Goal: Information Seeking & Learning: Check status

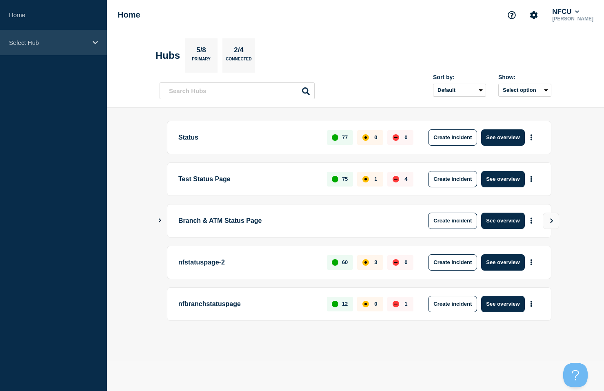
click at [62, 38] on div "Select Hub" at bounding box center [53, 42] width 107 height 25
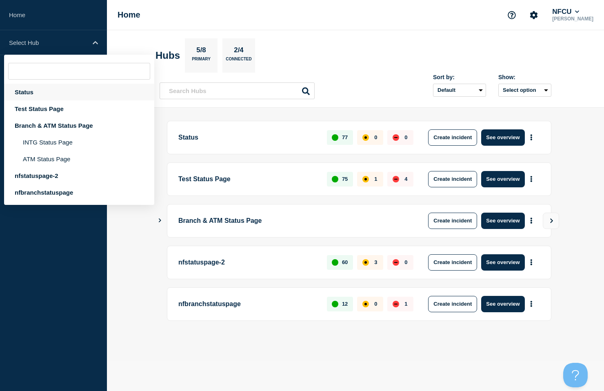
click at [20, 91] on div "Status" at bounding box center [79, 92] width 150 height 17
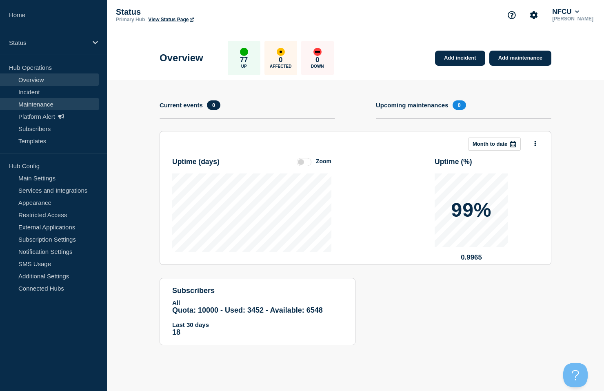
click at [56, 104] on link "Maintenance" at bounding box center [49, 104] width 99 height 12
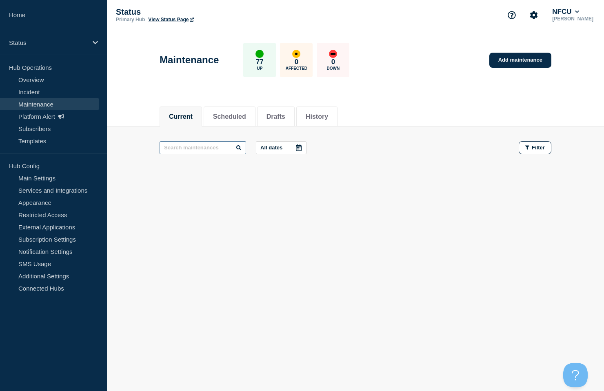
click at [199, 149] on input "text" at bounding box center [203, 147] width 87 height 13
type input "akamai"
click at [39, 100] on link "Maintenance" at bounding box center [49, 104] width 99 height 12
click at [342, 102] on div "Current Scheduled Drafts History" at bounding box center [357, 112] width 392 height 28
click at [329, 116] on button "History" at bounding box center [317, 116] width 22 height 7
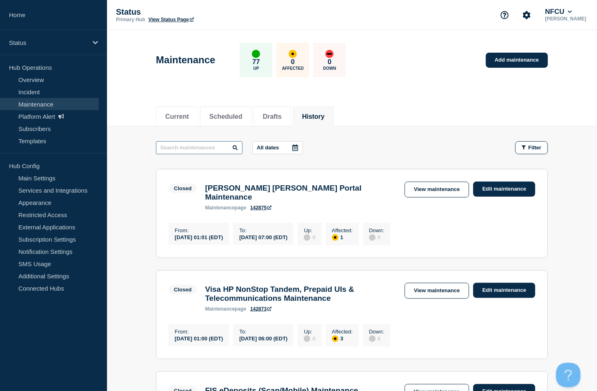
click at [188, 148] on input "text" at bounding box center [199, 147] width 87 height 13
type input "akamai"
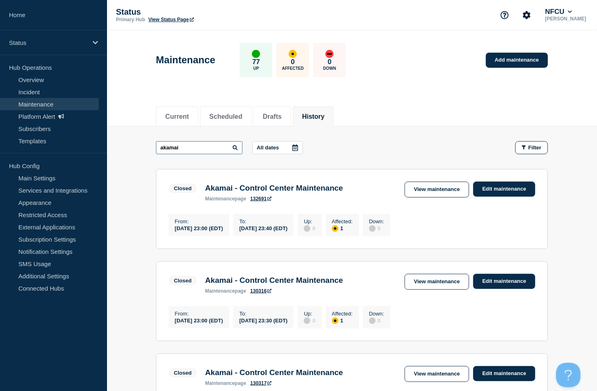
click at [188, 148] on input "akamai" at bounding box center [199, 147] width 87 height 13
drag, startPoint x: 207, startPoint y: 189, endPoint x: 376, endPoint y: 190, distance: 168.7
click at [376, 190] on div "Closed Akamai - Control Center Maintenance maintenance page 132691 View mainten…" at bounding box center [352, 192] width 367 height 20
copy h3 "Akamai - Control Center Maintenance"
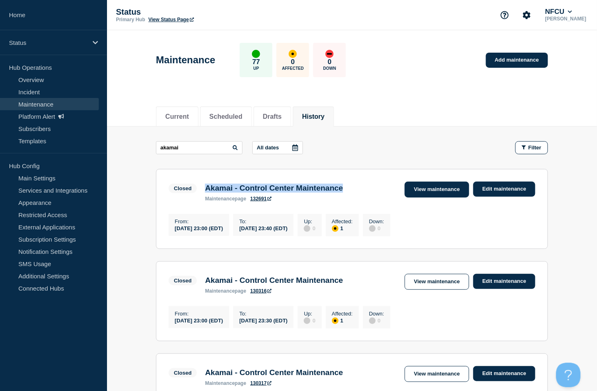
click at [438, 189] on link "View maintenance" at bounding box center [437, 190] width 65 height 16
